Goal: Information Seeking & Learning: Check status

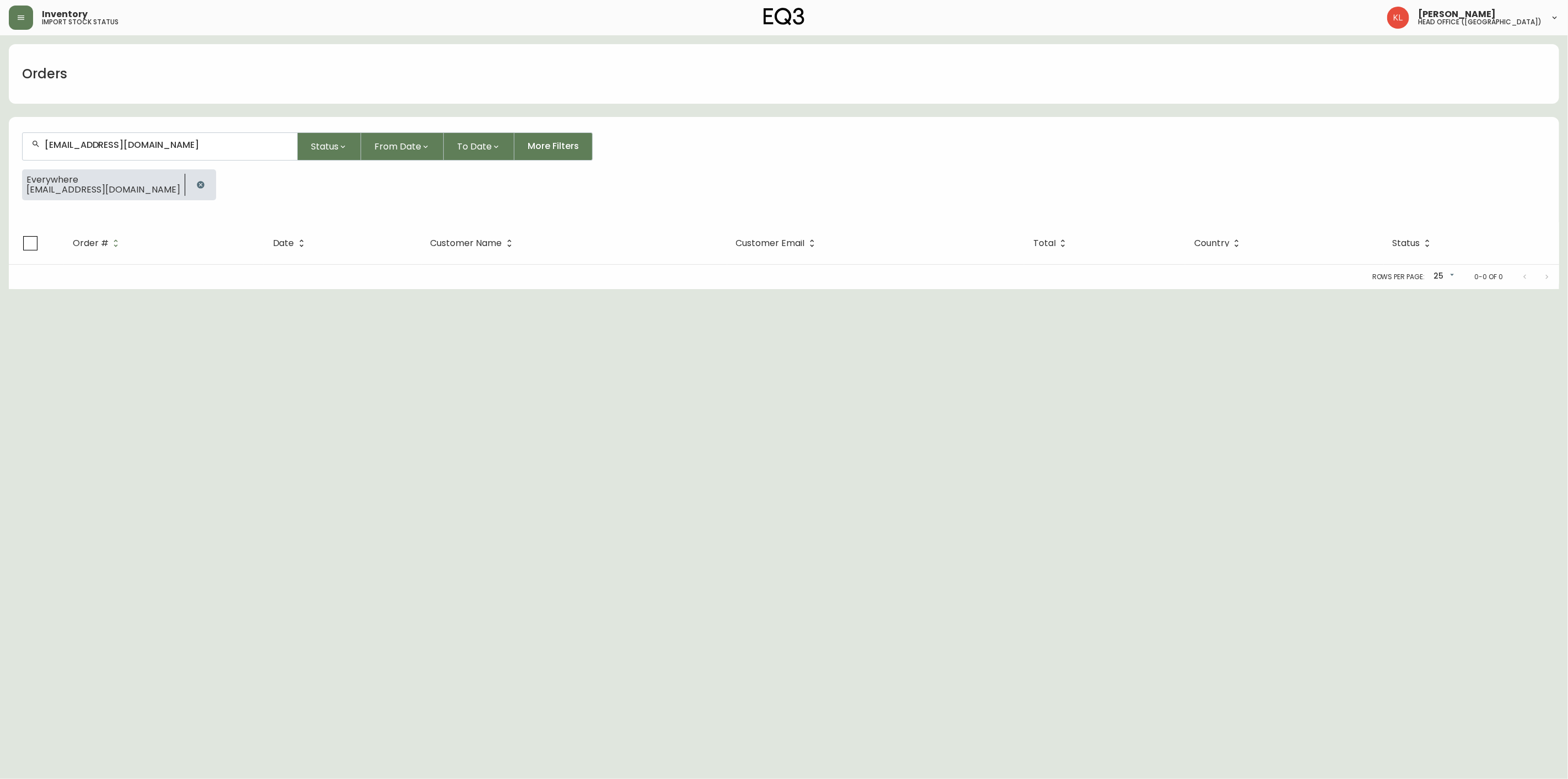
click at [197, 181] on icon "button" at bounding box center [200, 184] width 7 height 7
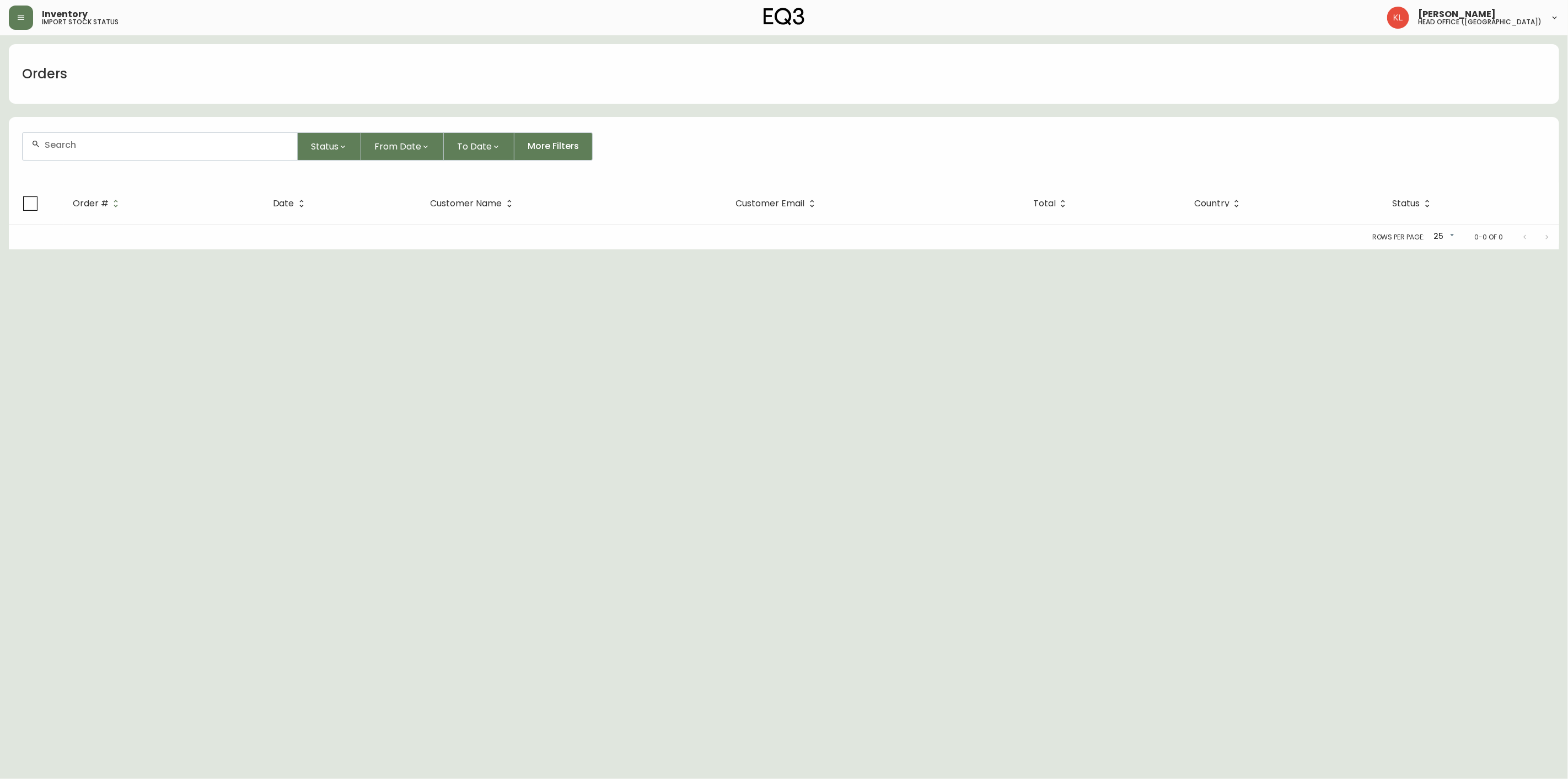
click at [43, 144] on div at bounding box center [160, 147] width 274 height 27
paste input "[PERSON_NAME][EMAIL_ADDRESS][DOMAIN_NAME]"
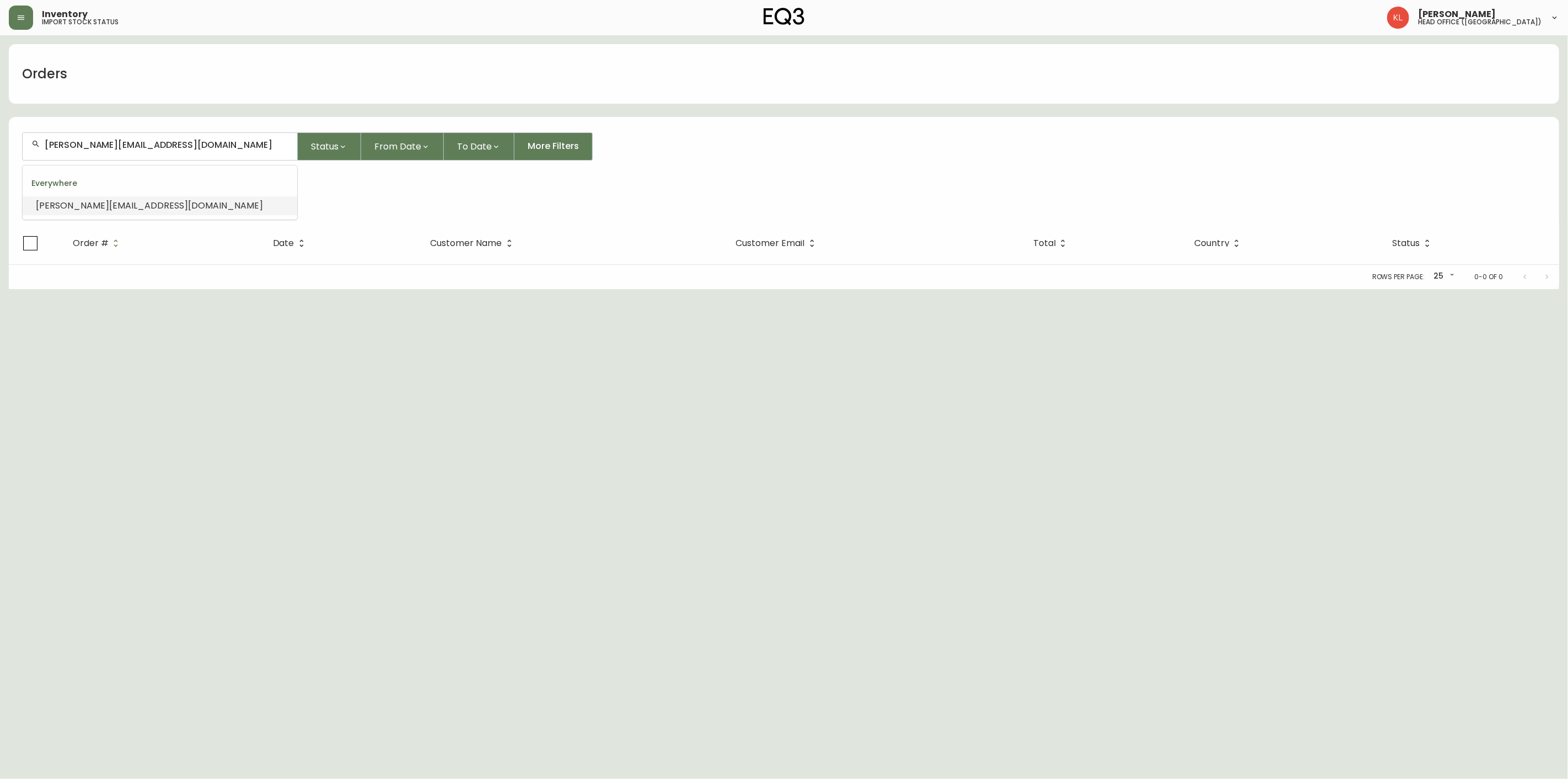
drag, startPoint x: 213, startPoint y: 148, endPoint x: -161, endPoint y: 189, distance: 376.2
click at [0, 189] on html "Inventory import stock status [PERSON_NAME] head office ([GEOGRAPHIC_DATA]) Ord…" at bounding box center [784, 144] width 1568 height 289
paste input "[EMAIL_ADDRESS][DOMAIN_NAME]"
type input "[EMAIL_ADDRESS][DOMAIN_NAME]"
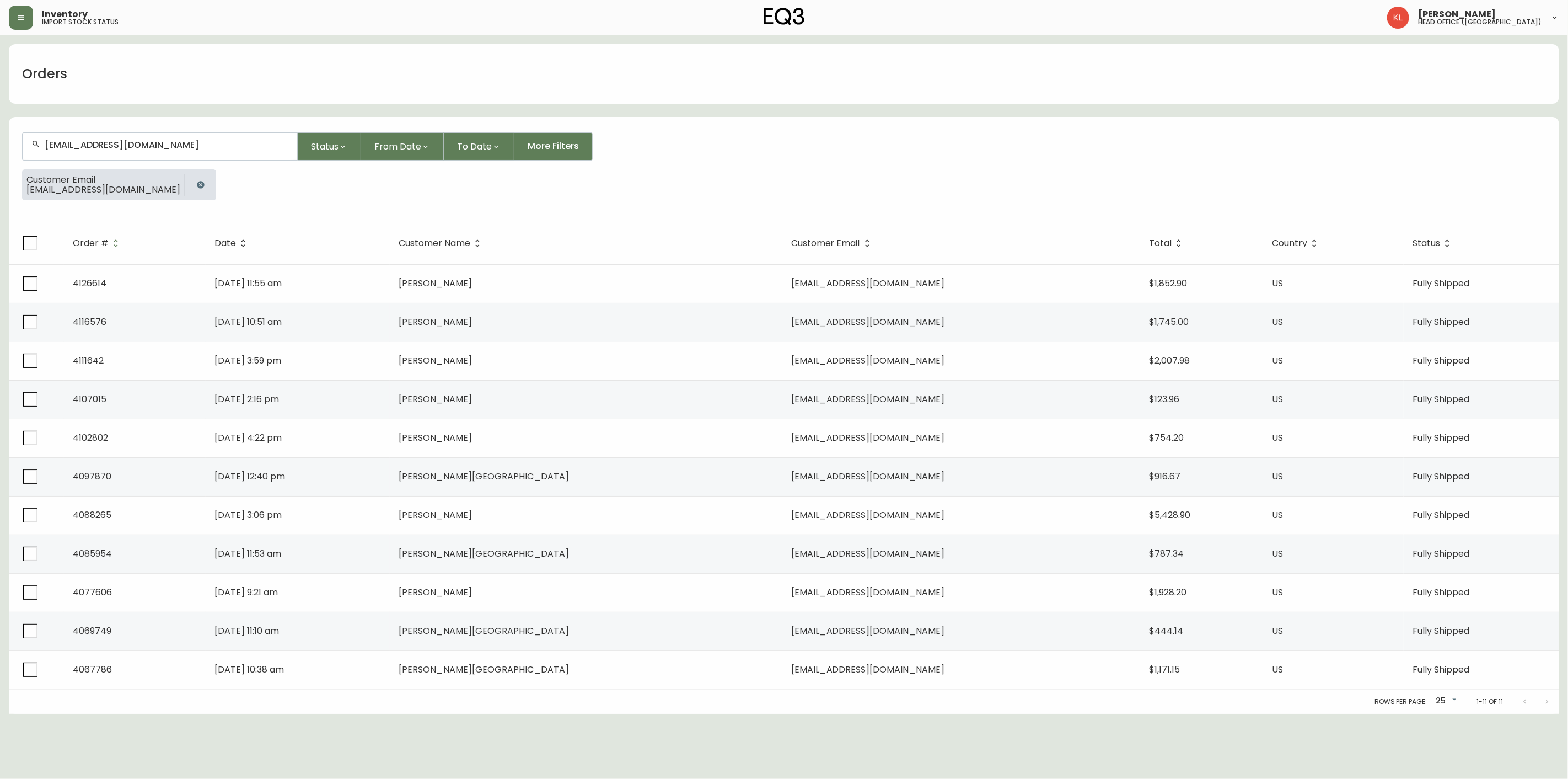
type input "[EMAIL_ADDRESS][DOMAIN_NAME]"
